Goal: Information Seeking & Learning: Learn about a topic

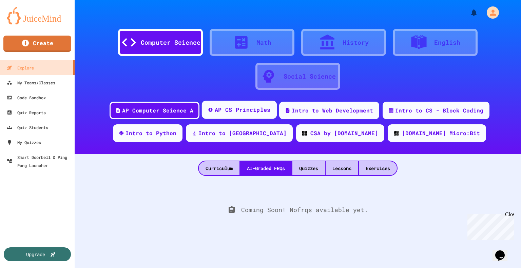
click at [245, 110] on div "AP CS Principles" at bounding box center [243, 110] width 56 height 8
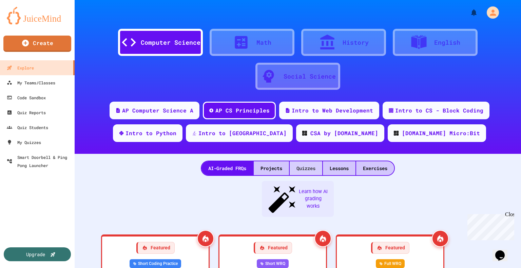
click at [305, 162] on div "Quizzes" at bounding box center [305, 168] width 33 height 14
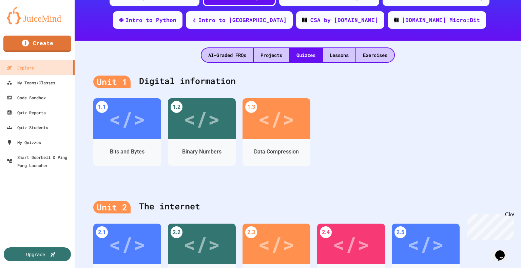
scroll to position [118, 0]
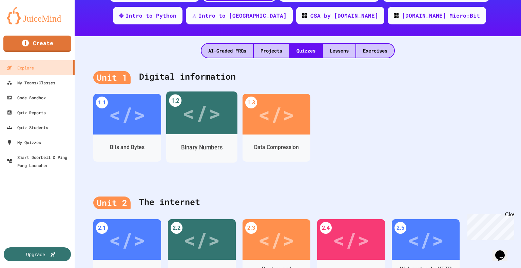
click at [204, 147] on div "Binary Numbers" at bounding box center [201, 147] width 41 height 8
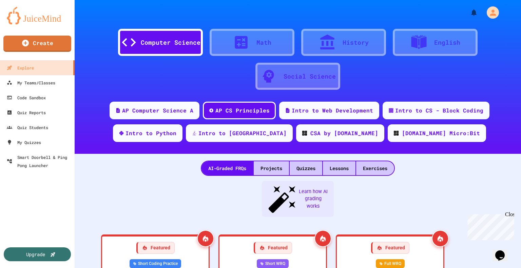
drag, startPoint x: 204, startPoint y: 147, endPoint x: 180, endPoint y: 142, distance: 24.0
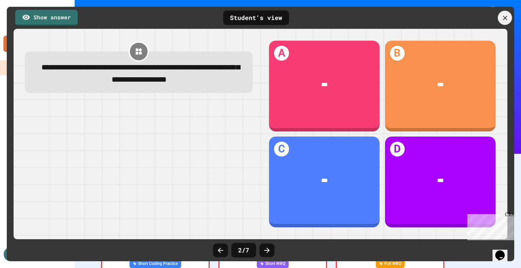
click at [502, 18] on icon at bounding box center [504, 17] width 7 height 7
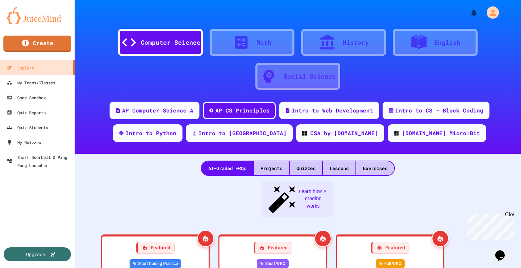
scroll to position [275, 0]
